Goal: Task Accomplishment & Management: Use online tool/utility

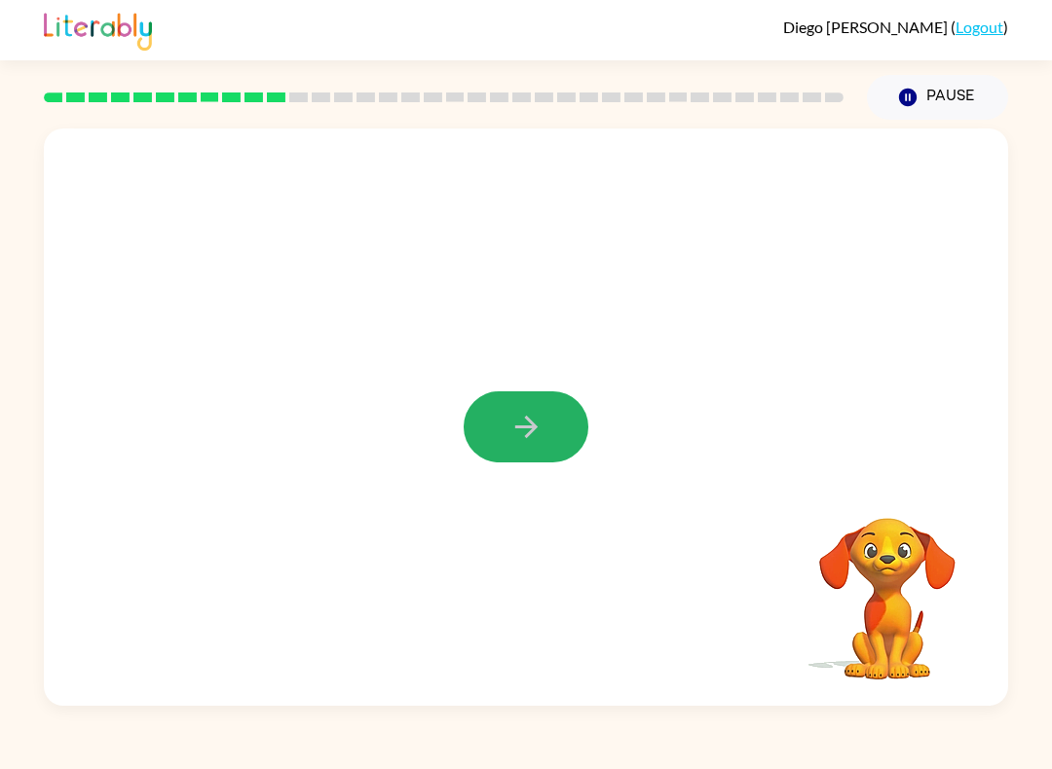
click at [513, 417] on icon "button" at bounding box center [526, 427] width 34 height 34
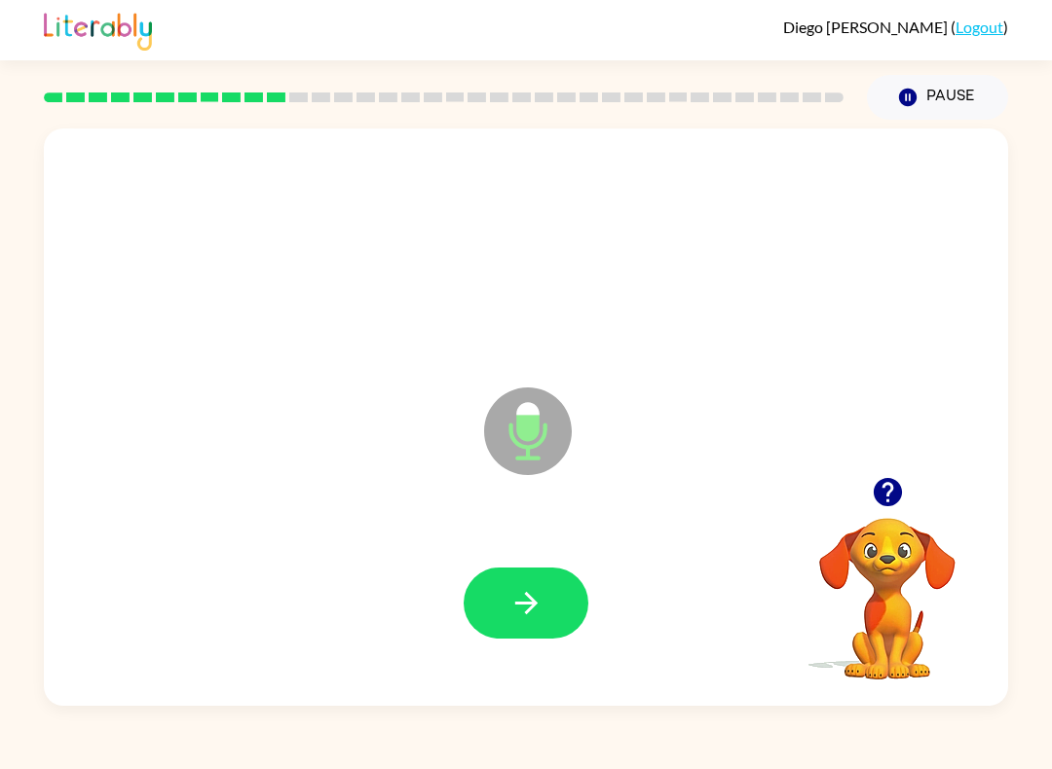
click at [535, 604] on icon "button" at bounding box center [525, 603] width 22 height 22
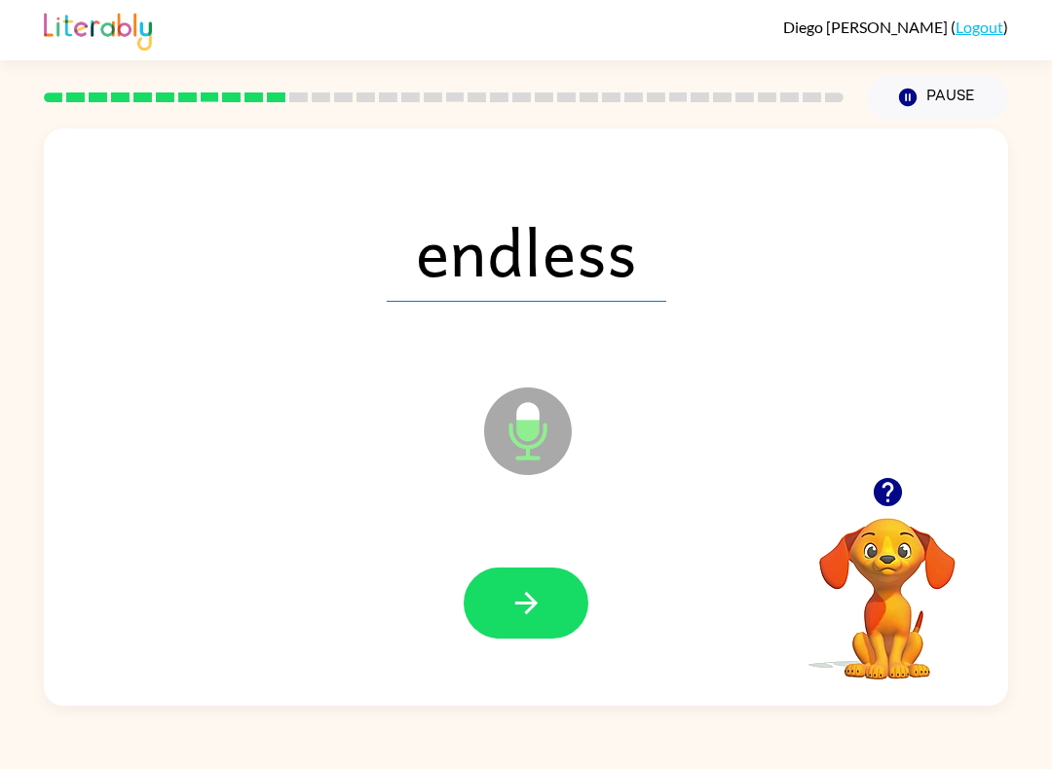
click at [523, 599] on icon "button" at bounding box center [526, 603] width 34 height 34
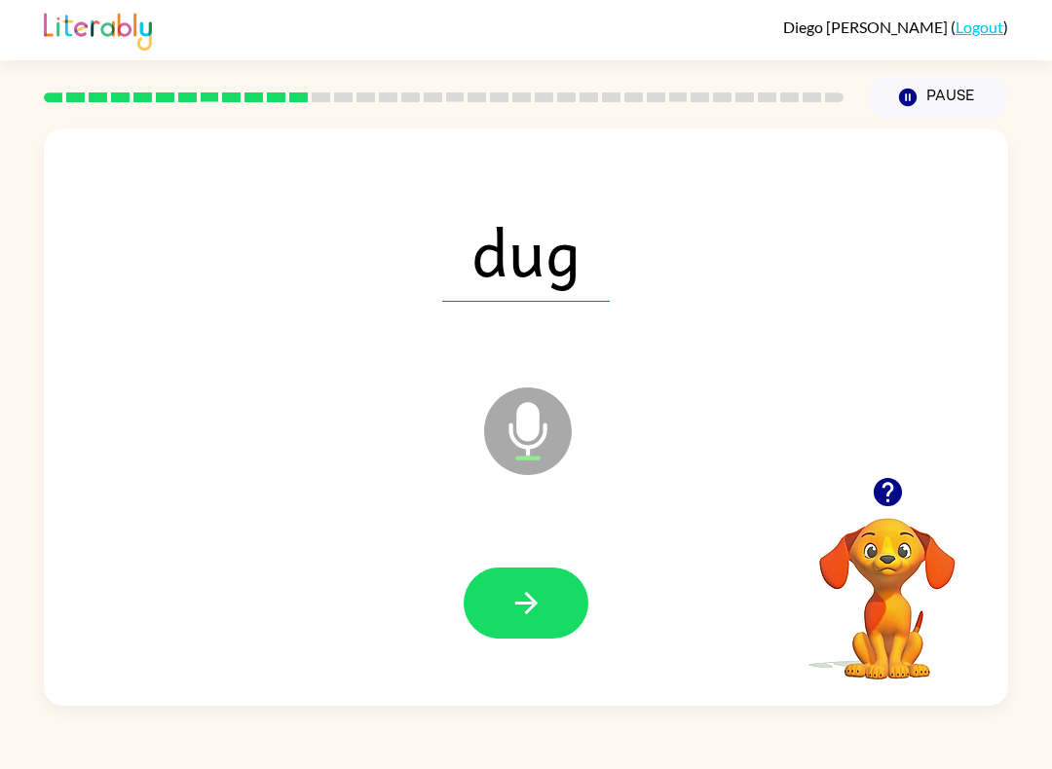
click at [523, 609] on icon "button" at bounding box center [526, 603] width 34 height 34
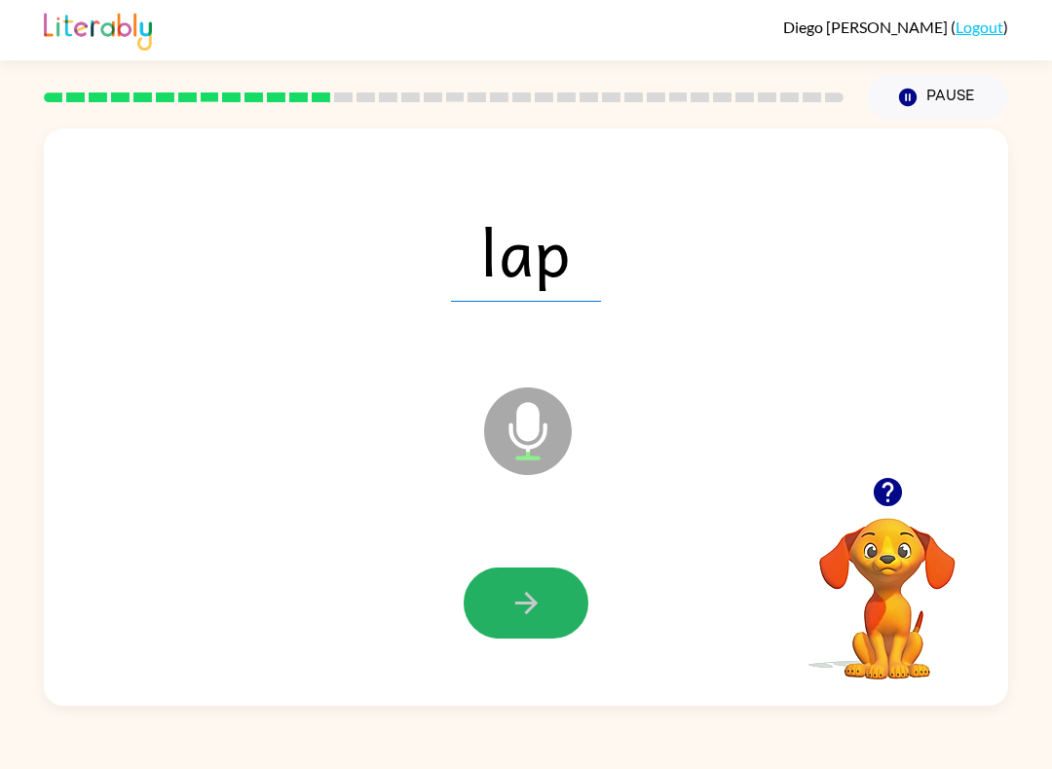
click at [565, 616] on button "button" at bounding box center [525, 603] width 125 height 71
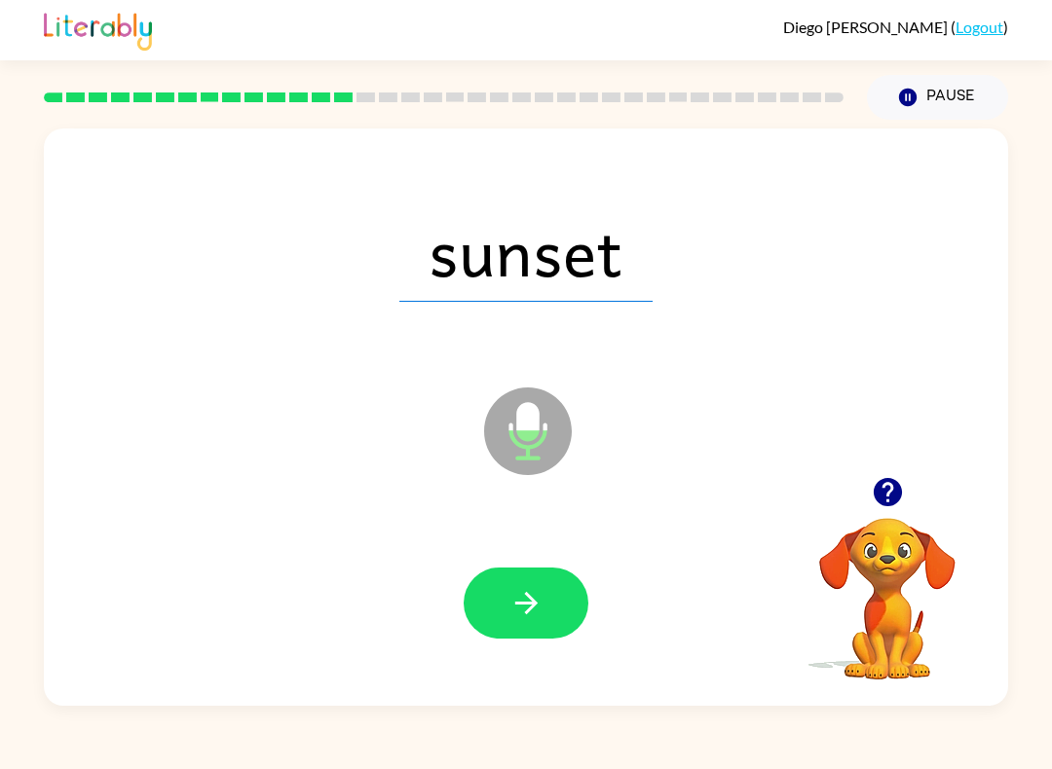
click at [527, 588] on icon "button" at bounding box center [526, 603] width 34 height 34
click at [574, 631] on button "button" at bounding box center [525, 603] width 125 height 71
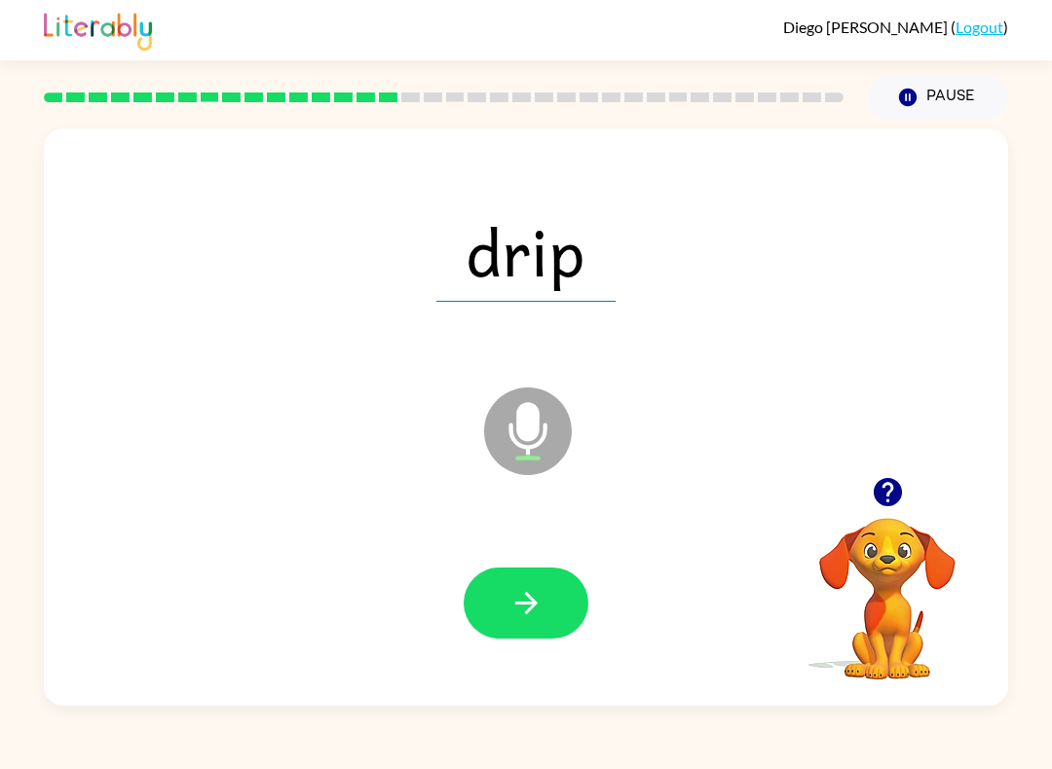
click at [528, 587] on icon "button" at bounding box center [526, 603] width 34 height 34
click at [529, 621] on button "button" at bounding box center [525, 603] width 125 height 71
click at [537, 608] on icon "button" at bounding box center [526, 603] width 34 height 34
click at [565, 610] on button "button" at bounding box center [525, 603] width 125 height 71
click at [546, 595] on button "button" at bounding box center [525, 603] width 125 height 71
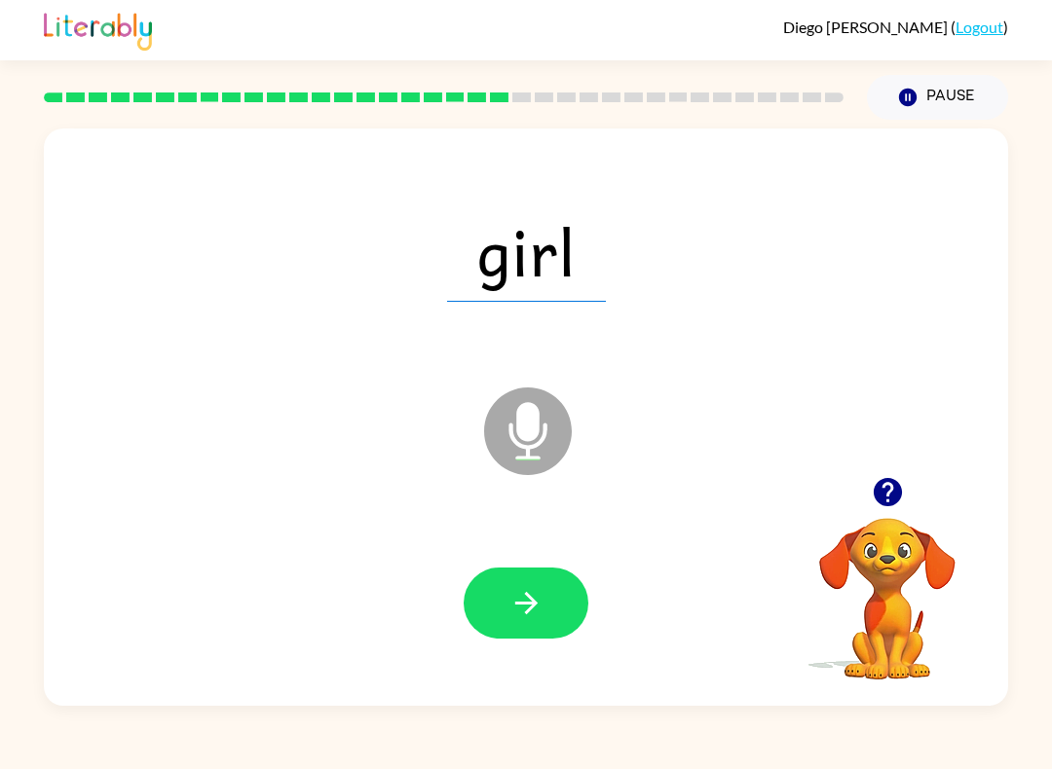
click at [529, 618] on icon "button" at bounding box center [526, 603] width 34 height 34
click at [518, 604] on icon "button" at bounding box center [525, 603] width 22 height 22
click at [535, 593] on icon "button" at bounding box center [526, 603] width 34 height 34
click at [514, 598] on icon "button" at bounding box center [526, 603] width 34 height 34
click at [523, 596] on icon "button" at bounding box center [526, 603] width 34 height 34
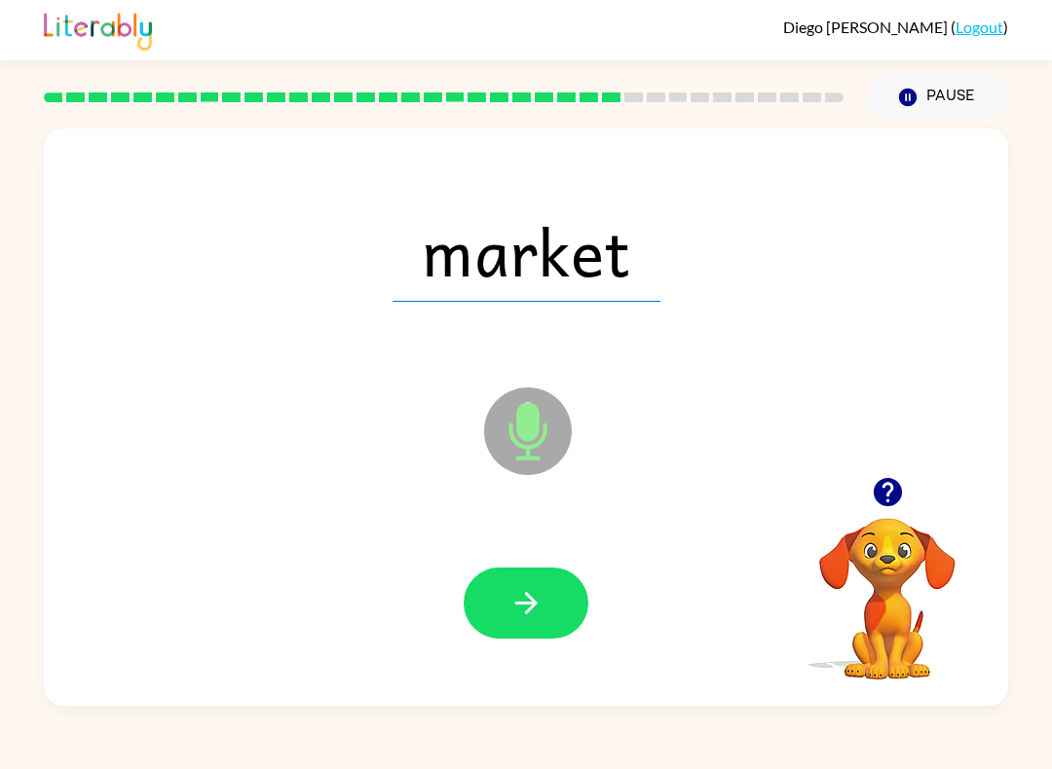
click at [521, 605] on icon "button" at bounding box center [525, 603] width 22 height 22
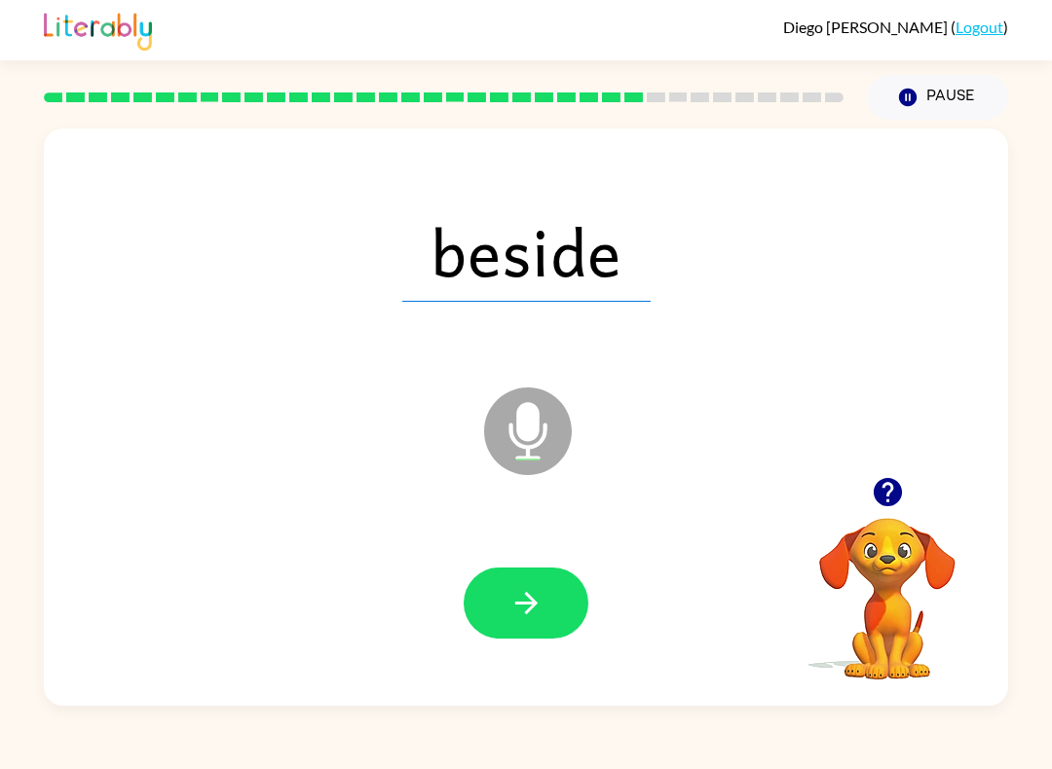
click at [521, 616] on icon "button" at bounding box center [526, 603] width 34 height 34
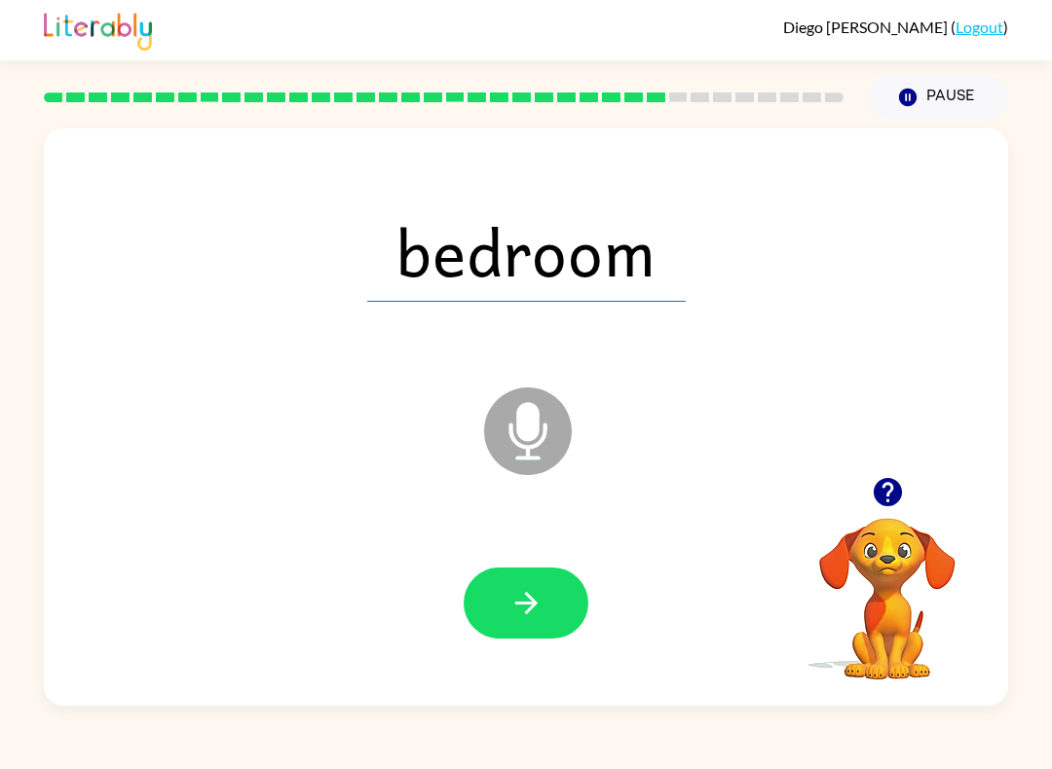
click at [518, 611] on icon "button" at bounding box center [526, 603] width 34 height 34
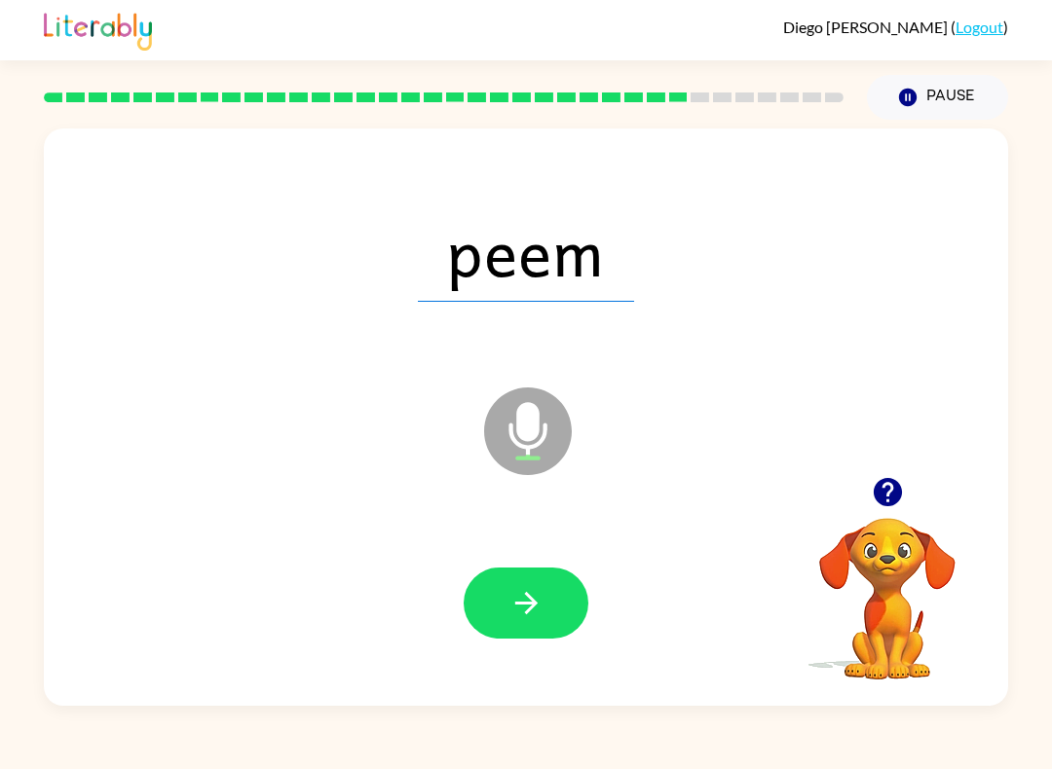
click at [530, 617] on icon "button" at bounding box center [526, 603] width 34 height 34
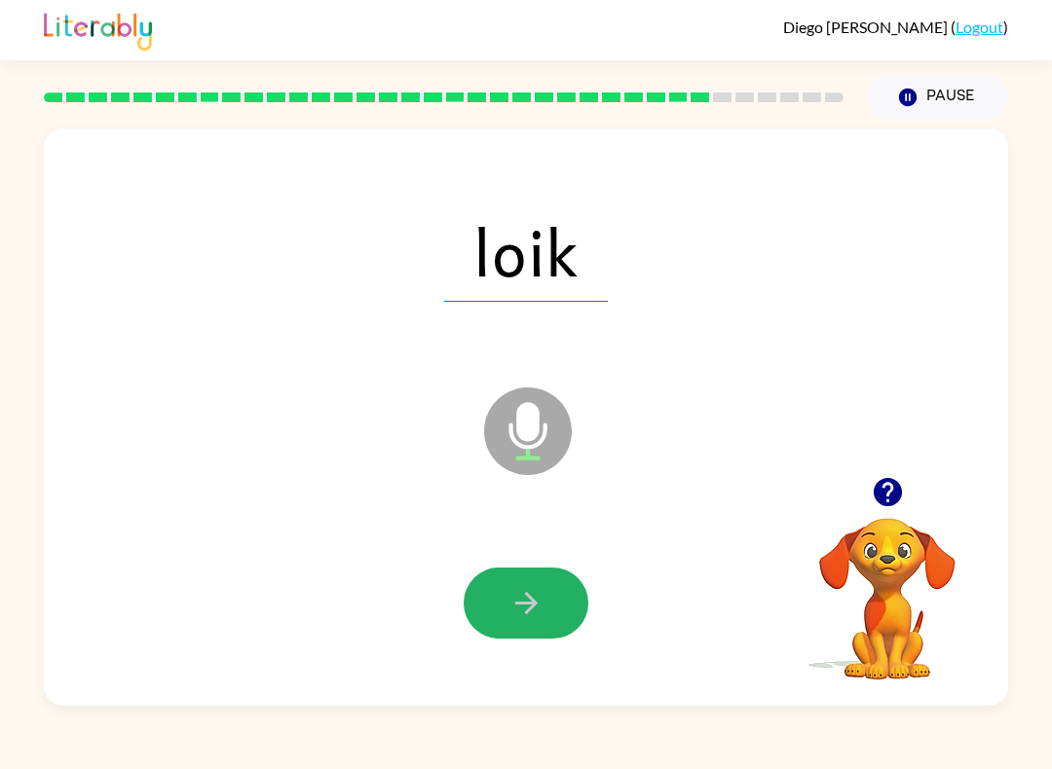
click at [533, 612] on icon "button" at bounding box center [526, 603] width 34 height 34
click at [518, 613] on icon "button" at bounding box center [526, 603] width 34 height 34
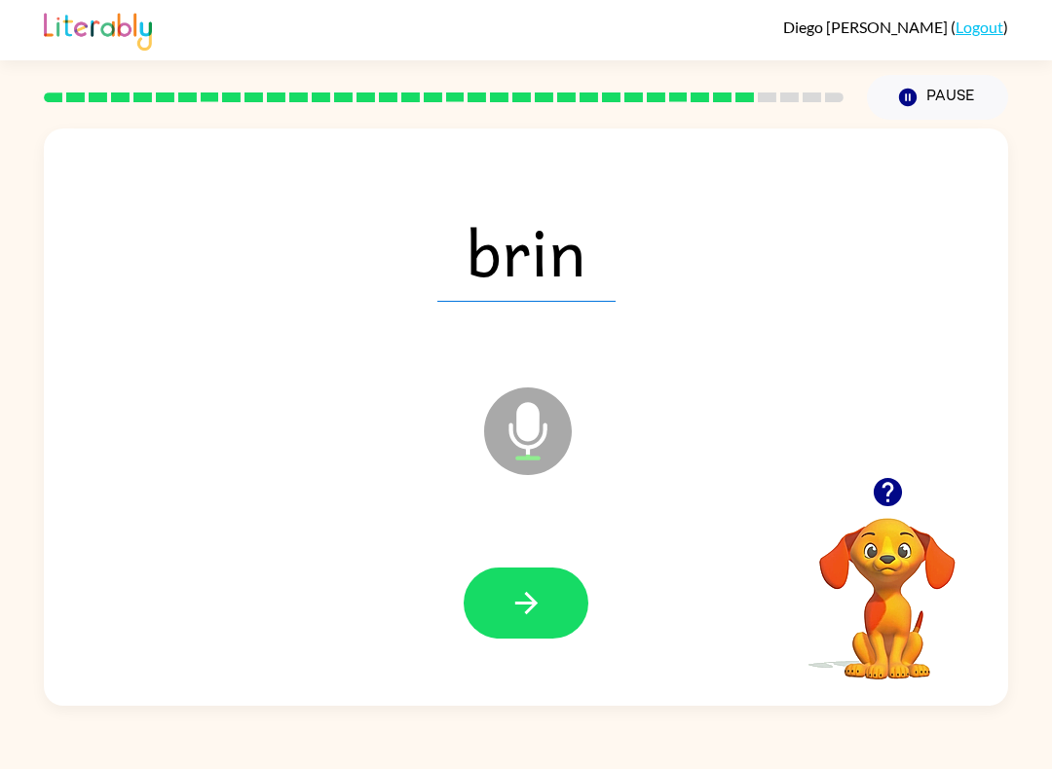
click at [530, 588] on icon "button" at bounding box center [526, 603] width 34 height 34
click at [527, 625] on button "button" at bounding box center [525, 603] width 125 height 71
click at [509, 619] on icon "button" at bounding box center [526, 603] width 34 height 34
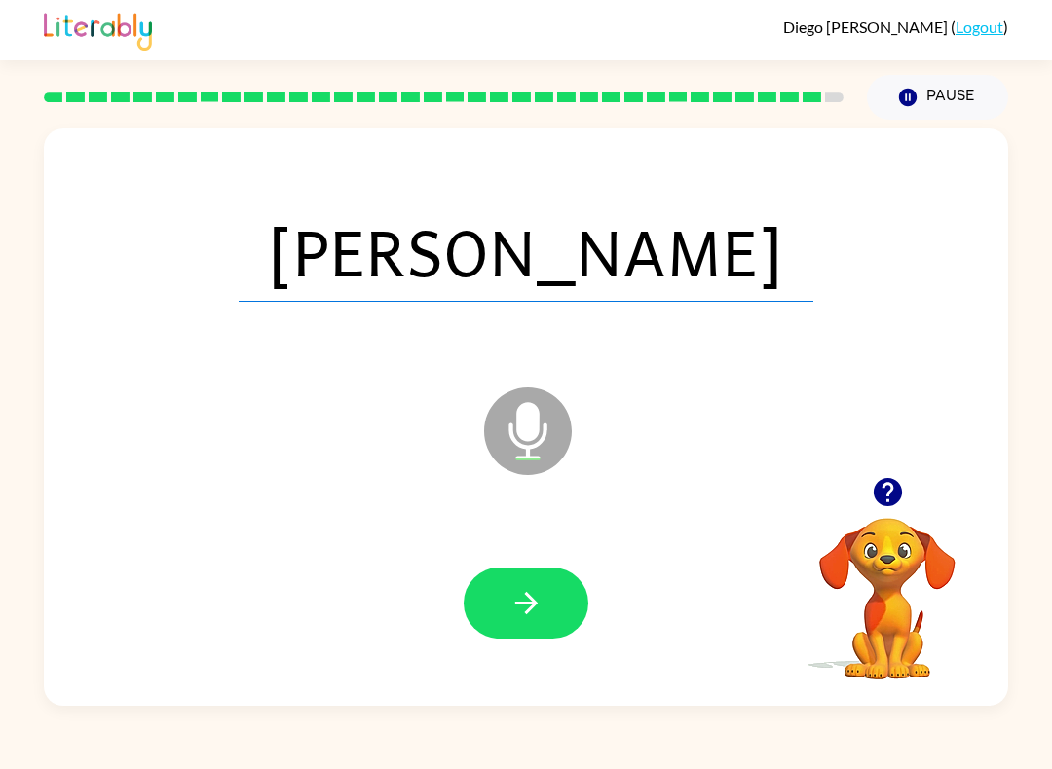
click at [511, 612] on icon "button" at bounding box center [526, 603] width 34 height 34
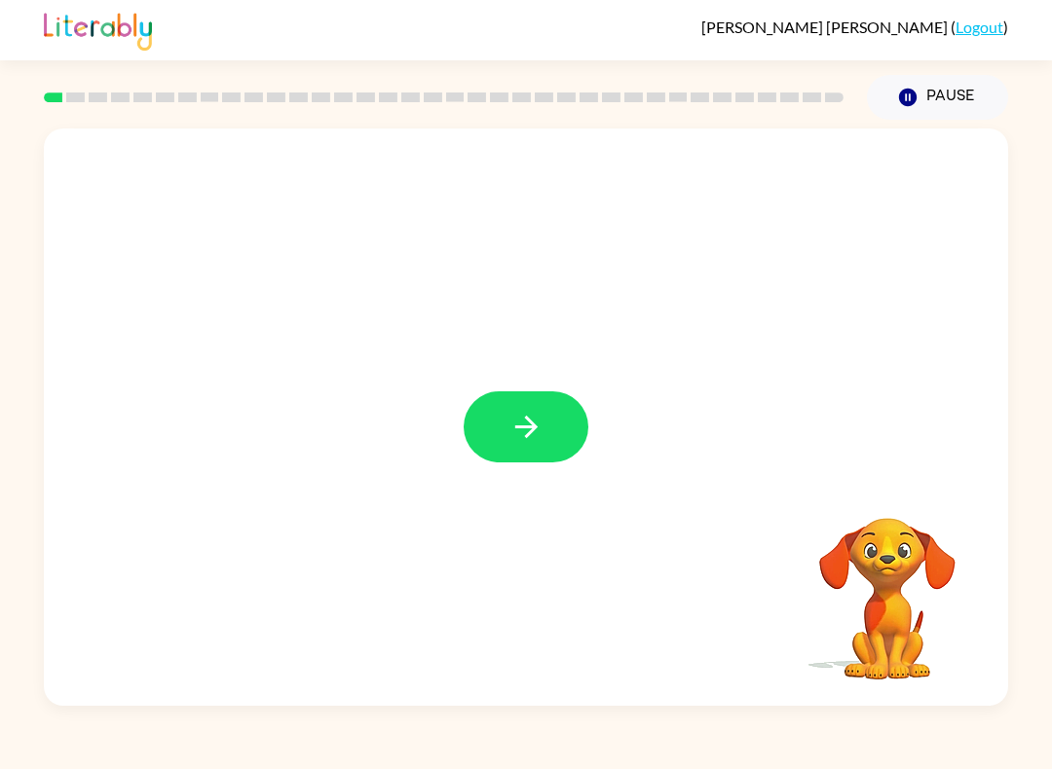
click at [499, 440] on button "button" at bounding box center [525, 426] width 125 height 71
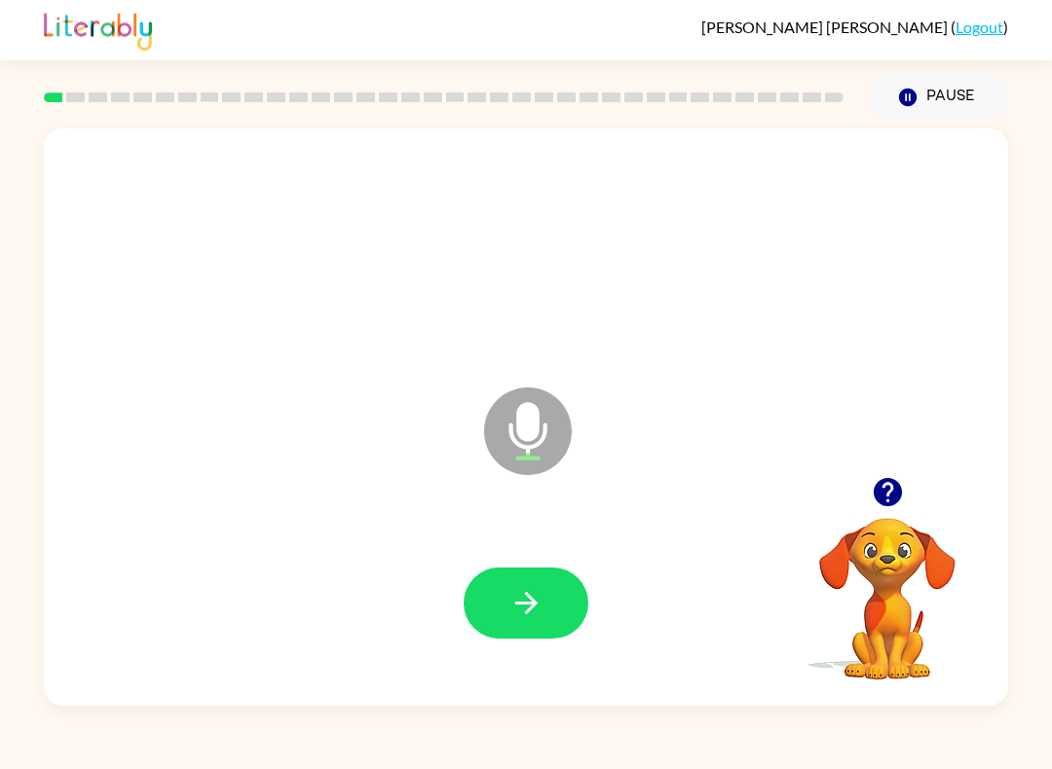
click at [523, 613] on icon "button" at bounding box center [526, 603] width 34 height 34
click at [536, 594] on icon "button" at bounding box center [526, 603] width 34 height 34
click at [527, 602] on icon "button" at bounding box center [526, 603] width 34 height 34
click at [524, 599] on icon "button" at bounding box center [526, 603] width 34 height 34
click at [521, 617] on icon "button" at bounding box center [526, 603] width 34 height 34
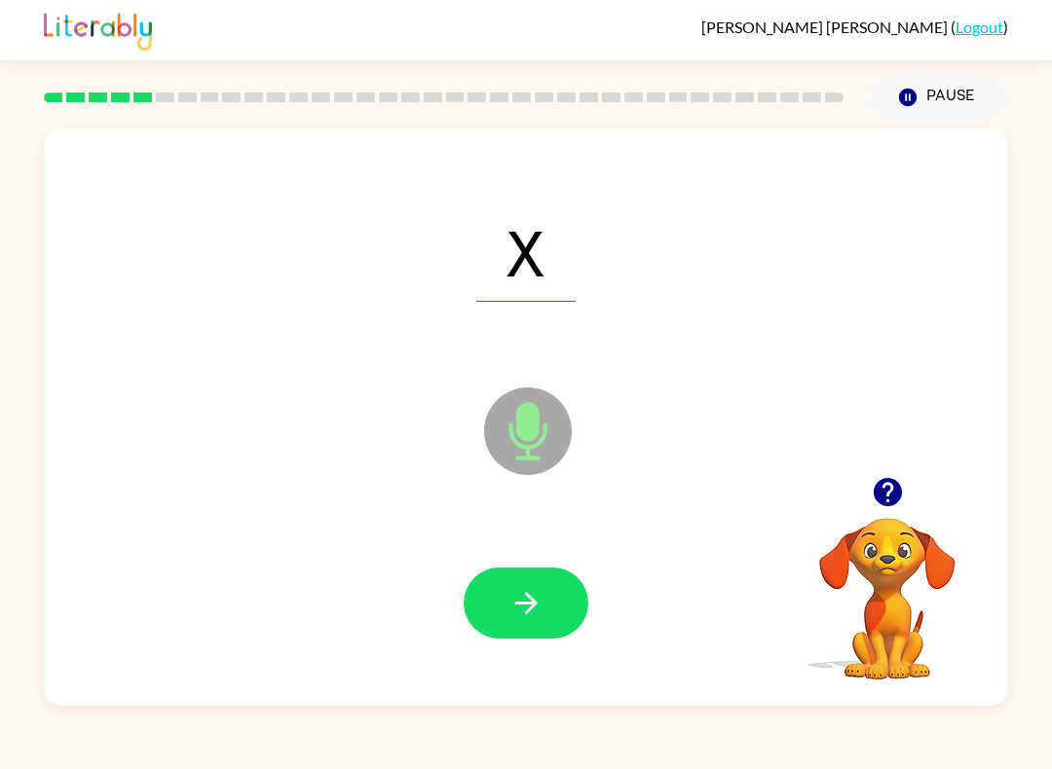
click at [524, 604] on icon "button" at bounding box center [525, 603] width 22 height 22
click at [549, 609] on button "button" at bounding box center [525, 603] width 125 height 71
click at [560, 596] on button "button" at bounding box center [525, 603] width 125 height 71
click at [547, 614] on button "button" at bounding box center [525, 603] width 125 height 71
click at [540, 595] on icon "button" at bounding box center [526, 603] width 34 height 34
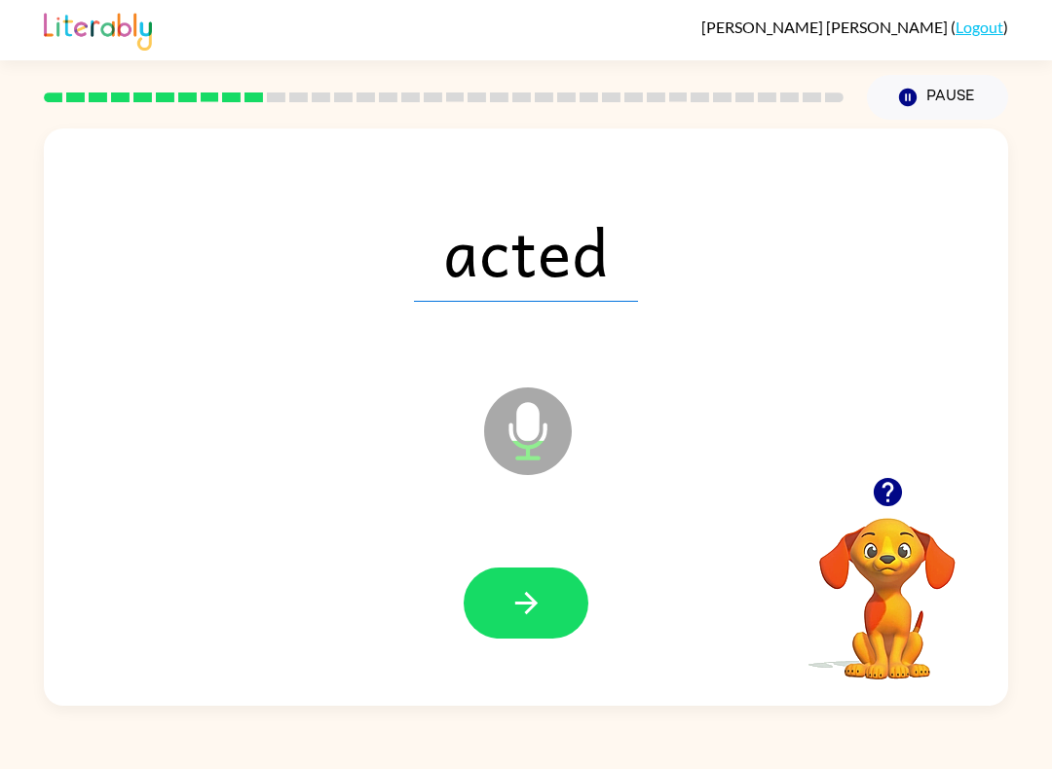
click at [550, 593] on button "button" at bounding box center [525, 603] width 125 height 71
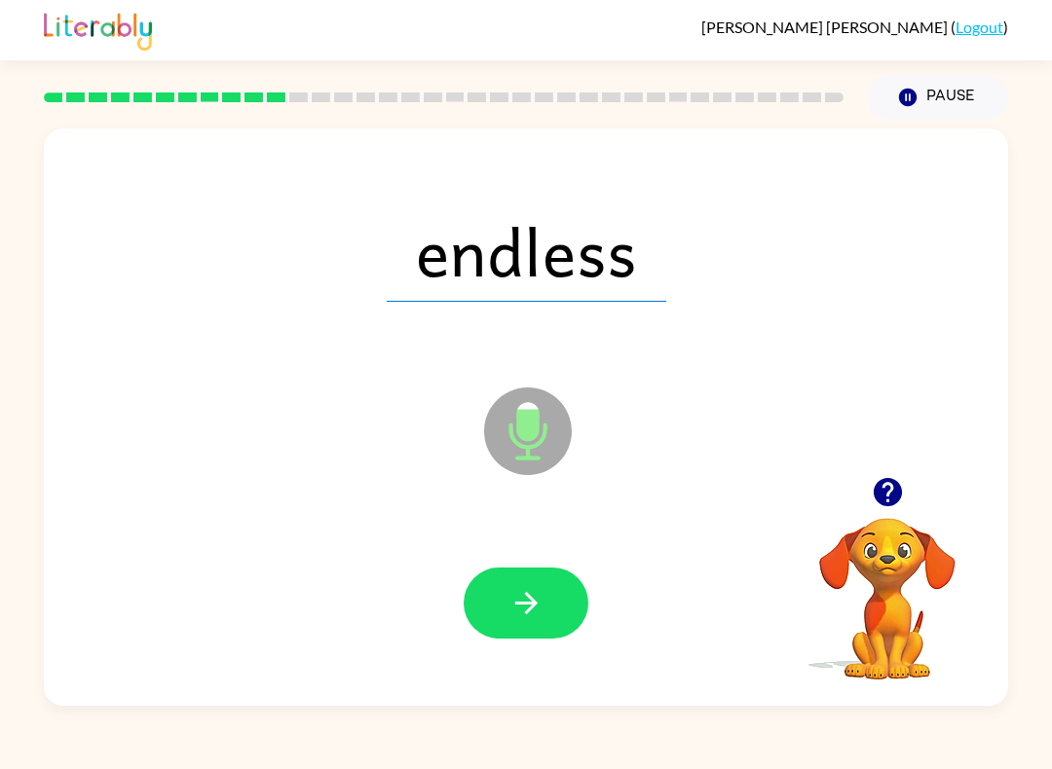
click at [551, 583] on button "button" at bounding box center [525, 603] width 125 height 71
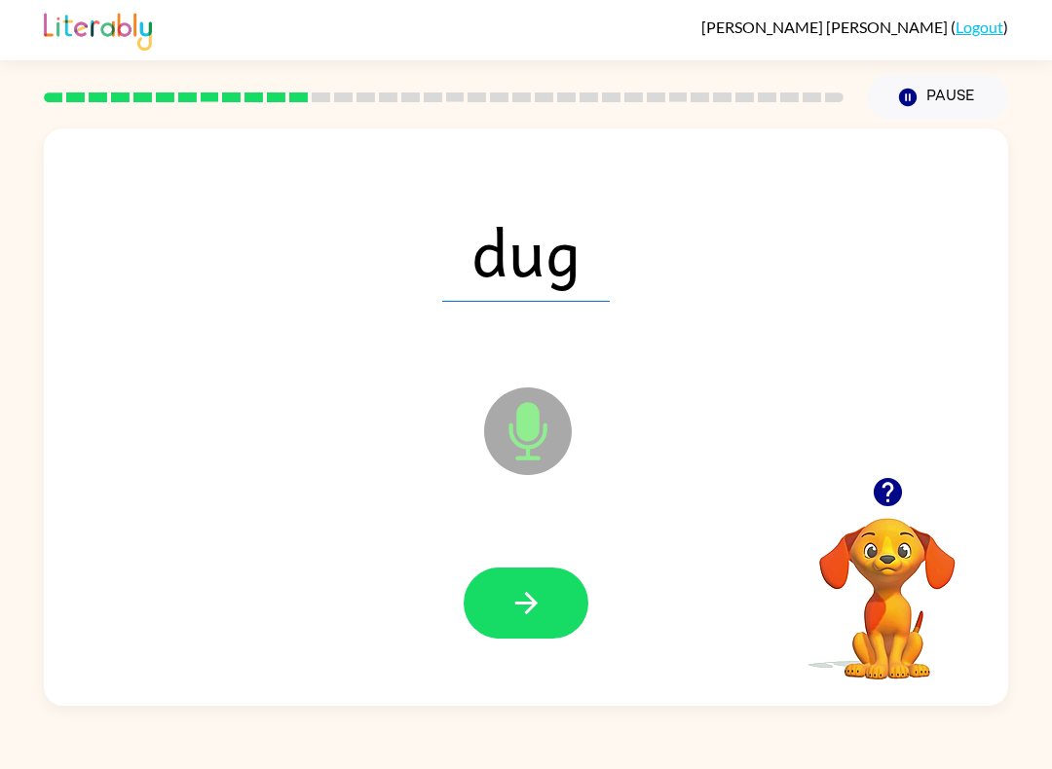
click at [527, 598] on icon "button" at bounding box center [526, 603] width 34 height 34
click at [554, 588] on button "button" at bounding box center [525, 603] width 125 height 71
click at [532, 599] on icon "button" at bounding box center [525, 603] width 22 height 22
click at [503, 616] on button "button" at bounding box center [525, 603] width 125 height 71
click at [548, 599] on button "button" at bounding box center [525, 603] width 125 height 71
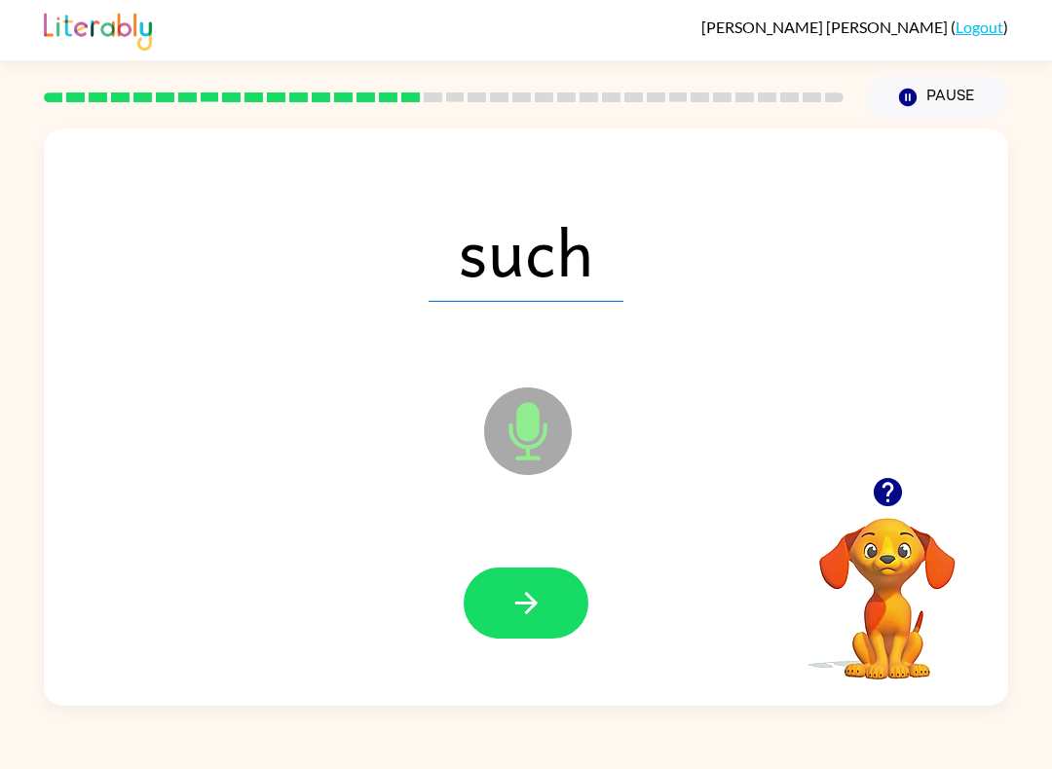
click at [525, 636] on button "button" at bounding box center [525, 603] width 125 height 71
click at [530, 598] on icon "button" at bounding box center [525, 603] width 22 height 22
click at [541, 569] on button "button" at bounding box center [525, 603] width 125 height 71
click at [563, 610] on button "button" at bounding box center [525, 603] width 125 height 71
click at [535, 596] on icon "button" at bounding box center [526, 603] width 34 height 34
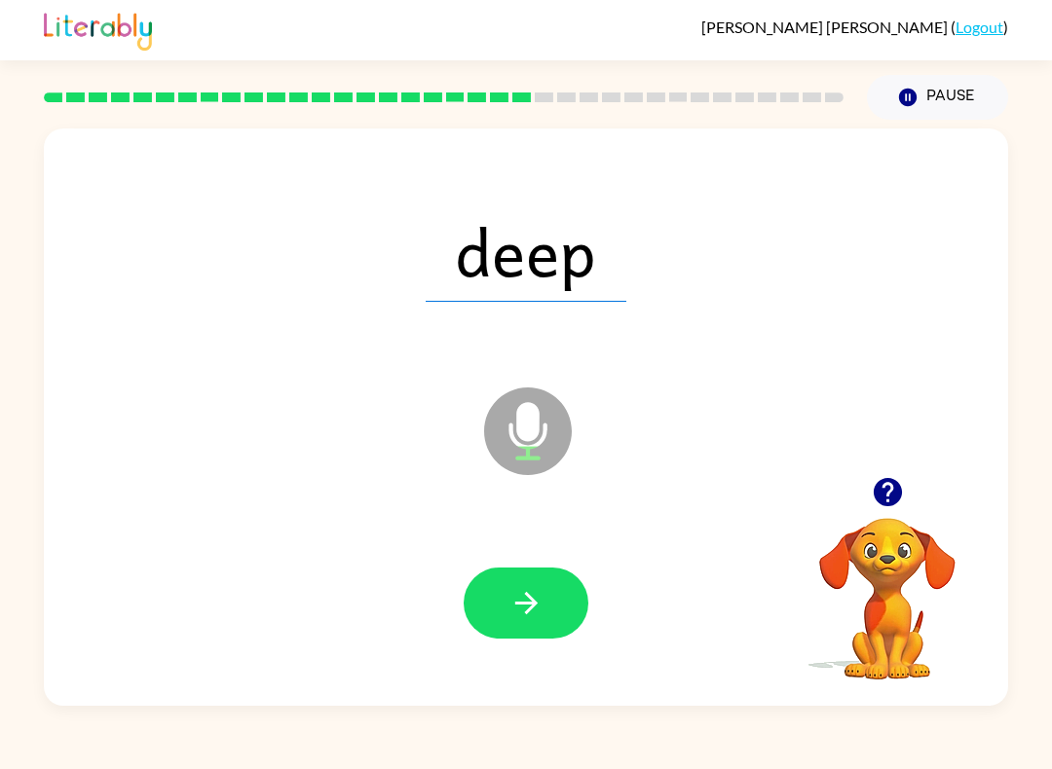
click at [530, 593] on icon "button" at bounding box center [526, 603] width 34 height 34
click at [544, 603] on button "button" at bounding box center [525, 603] width 125 height 71
click at [537, 621] on button "button" at bounding box center [525, 603] width 125 height 71
click at [539, 620] on icon "button" at bounding box center [526, 603] width 34 height 34
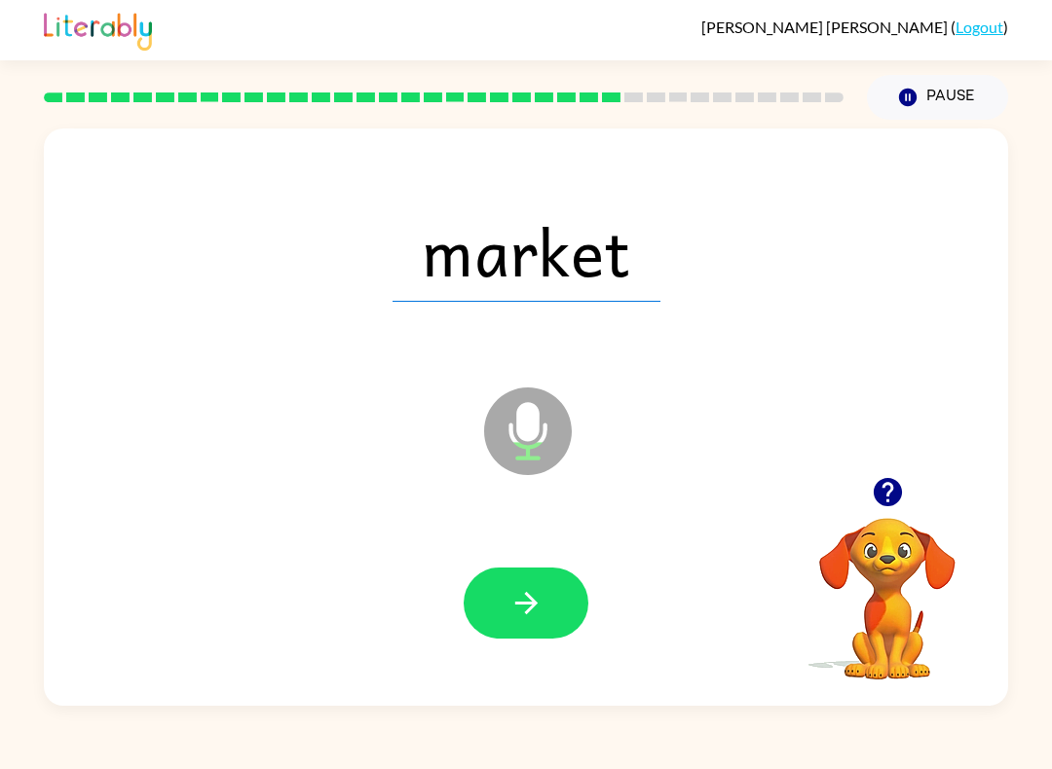
click at [532, 599] on icon "button" at bounding box center [525, 603] width 22 height 22
click at [523, 599] on icon "button" at bounding box center [526, 603] width 34 height 34
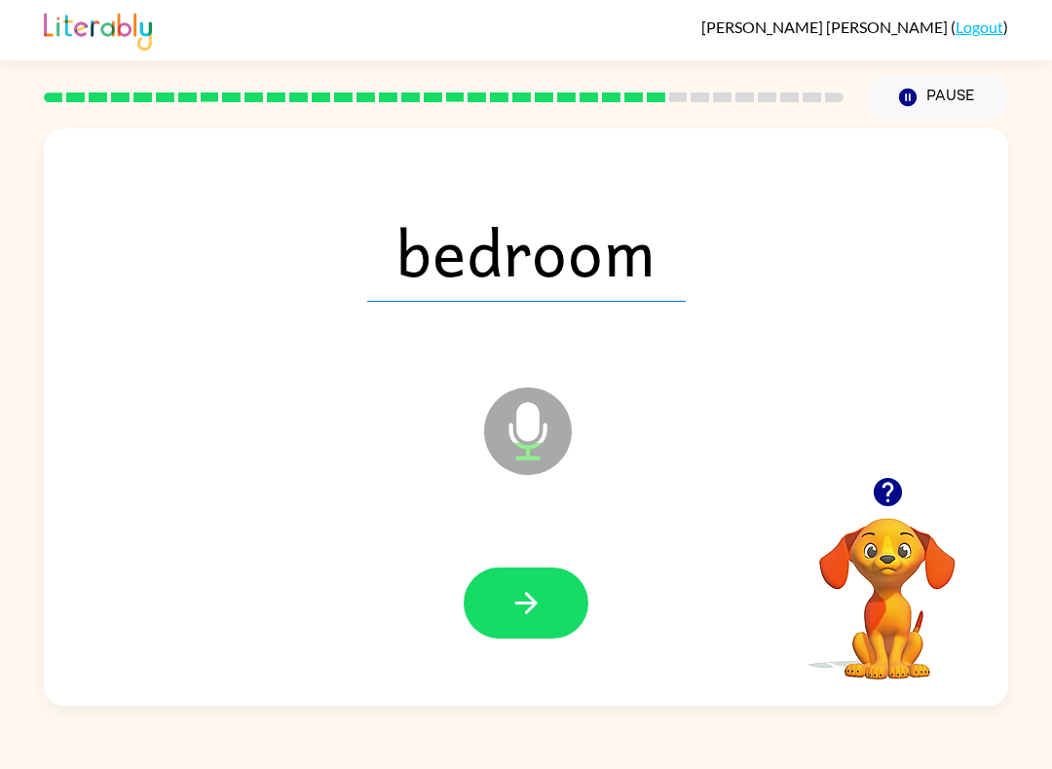
click at [544, 612] on button "button" at bounding box center [525, 603] width 125 height 71
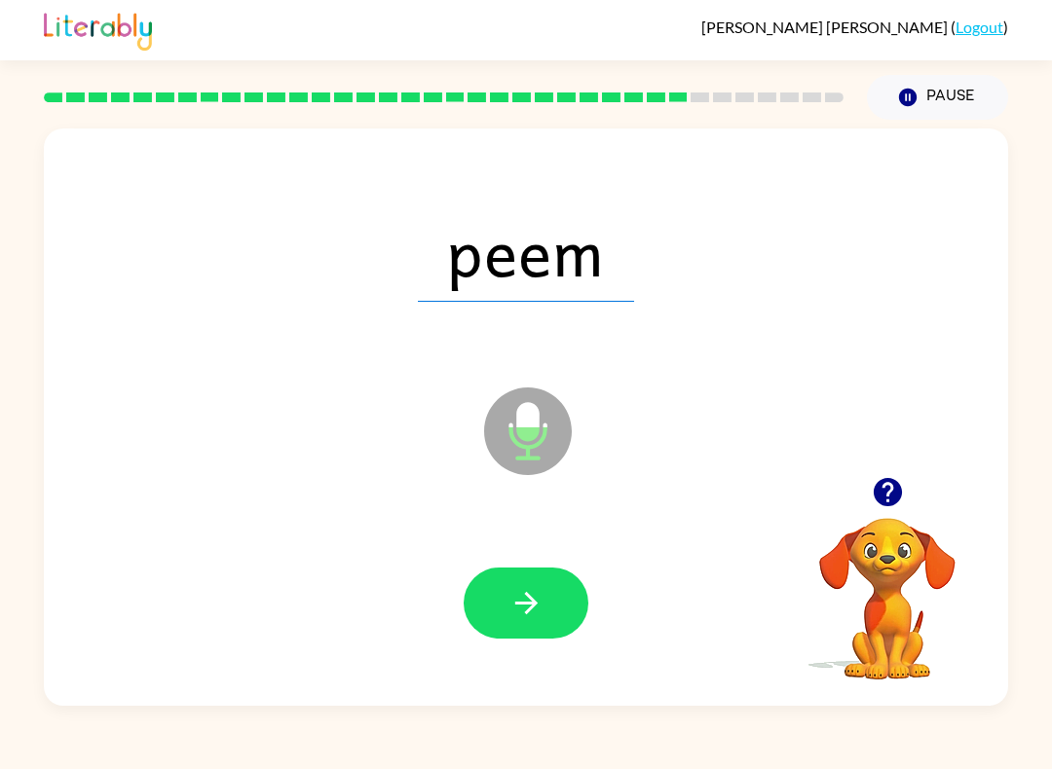
click at [532, 592] on icon "button" at bounding box center [526, 603] width 34 height 34
click at [519, 606] on icon "button" at bounding box center [526, 603] width 34 height 34
click at [546, 595] on button "button" at bounding box center [525, 603] width 125 height 71
click at [531, 599] on icon "button" at bounding box center [525, 603] width 22 height 22
click at [526, 578] on button "button" at bounding box center [525, 603] width 125 height 71
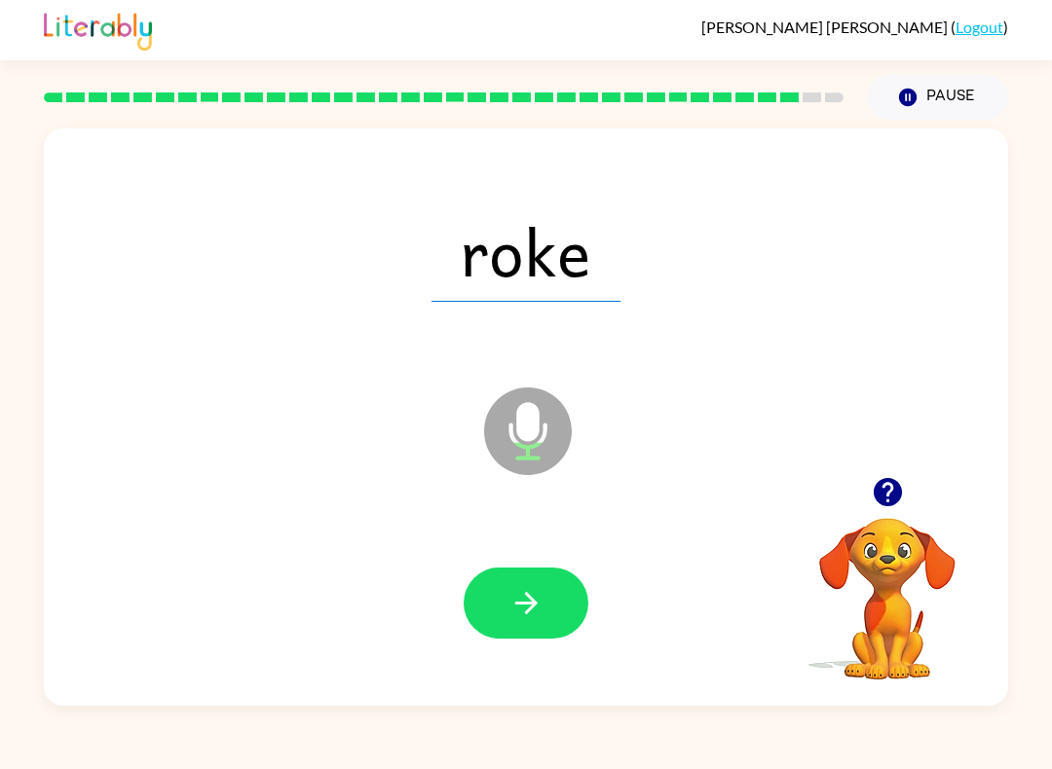
click at [543, 606] on button "button" at bounding box center [525, 603] width 125 height 71
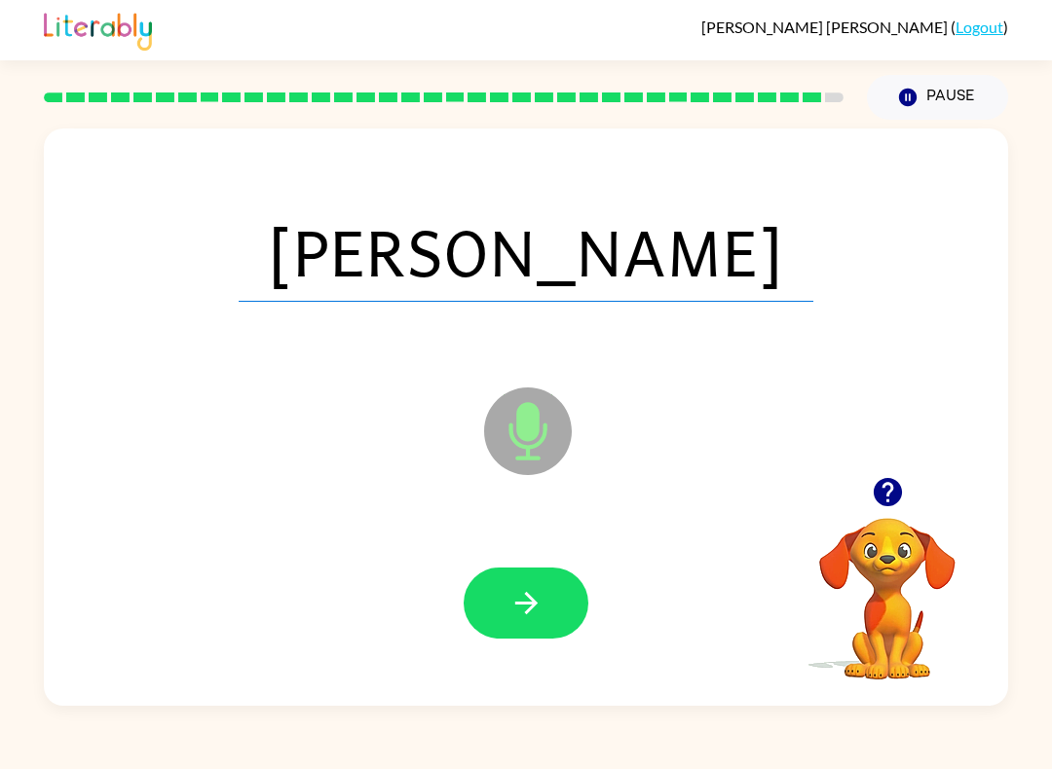
click at [535, 603] on icon "button" at bounding box center [525, 603] width 22 height 22
